Goal: Transaction & Acquisition: Purchase product/service

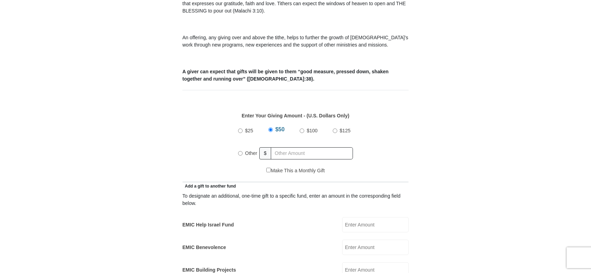
scroll to position [243, 0]
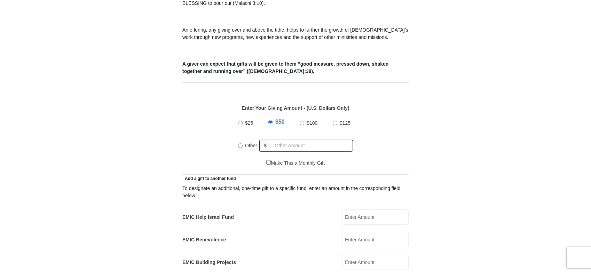
click at [238, 136] on div "$25 $50 $100 $125 Other $" at bounding box center [295, 136] width 122 height 45
click at [240, 144] on input "Other" at bounding box center [240, 146] width 5 height 5
radio input "true"
click at [286, 140] on input "text" at bounding box center [313, 146] width 80 height 12
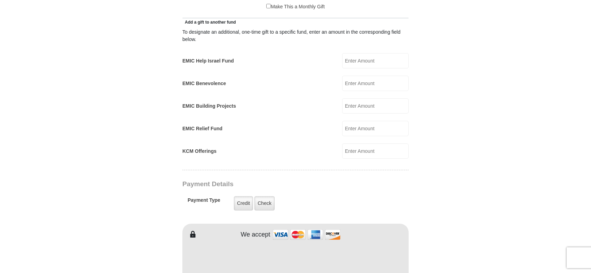
scroll to position [417, 0]
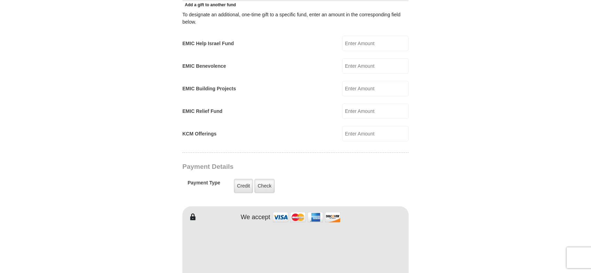
type input "400.00"
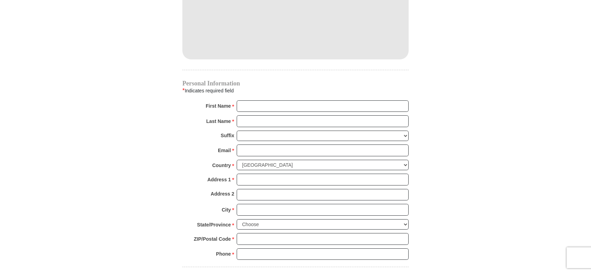
scroll to position [661, 0]
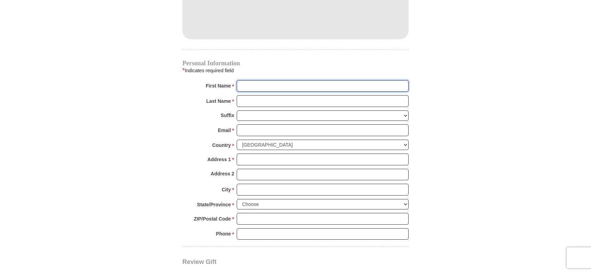
click at [273, 80] on input "First Name *" at bounding box center [322, 86] width 172 height 12
type input "Bill"
type input "Booth"
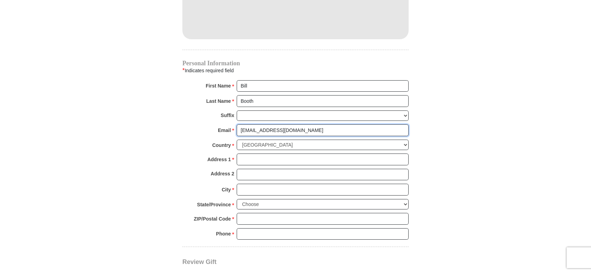
type input "[EMAIL_ADDRESS][DOMAIN_NAME]"
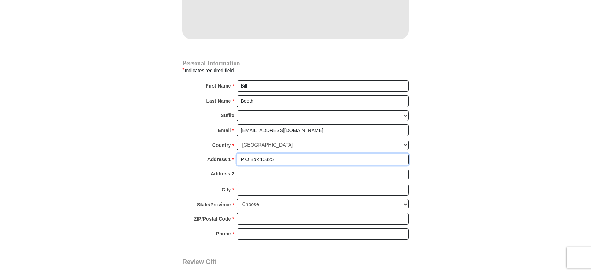
type input "P O Box 10325"
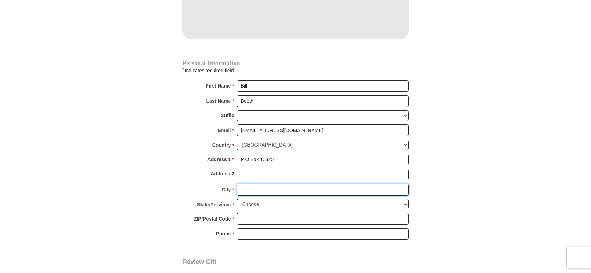
click at [253, 186] on input "City *" at bounding box center [322, 190] width 172 height 12
type input "[GEOGRAPHIC_DATA]"
select select "OK"
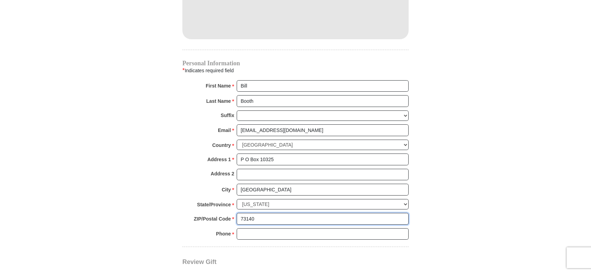
type input "73140"
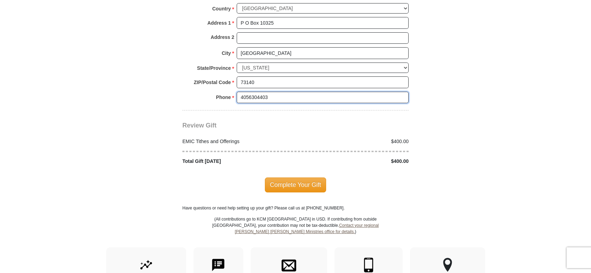
scroll to position [800, 0]
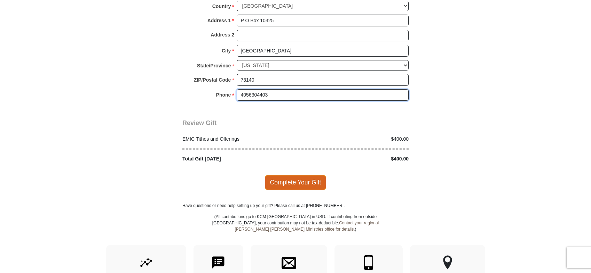
type input "4056304403"
click at [313, 179] on span "Complete Your Gift" at bounding box center [296, 182] width 62 height 15
